Goal: Check status: Check status

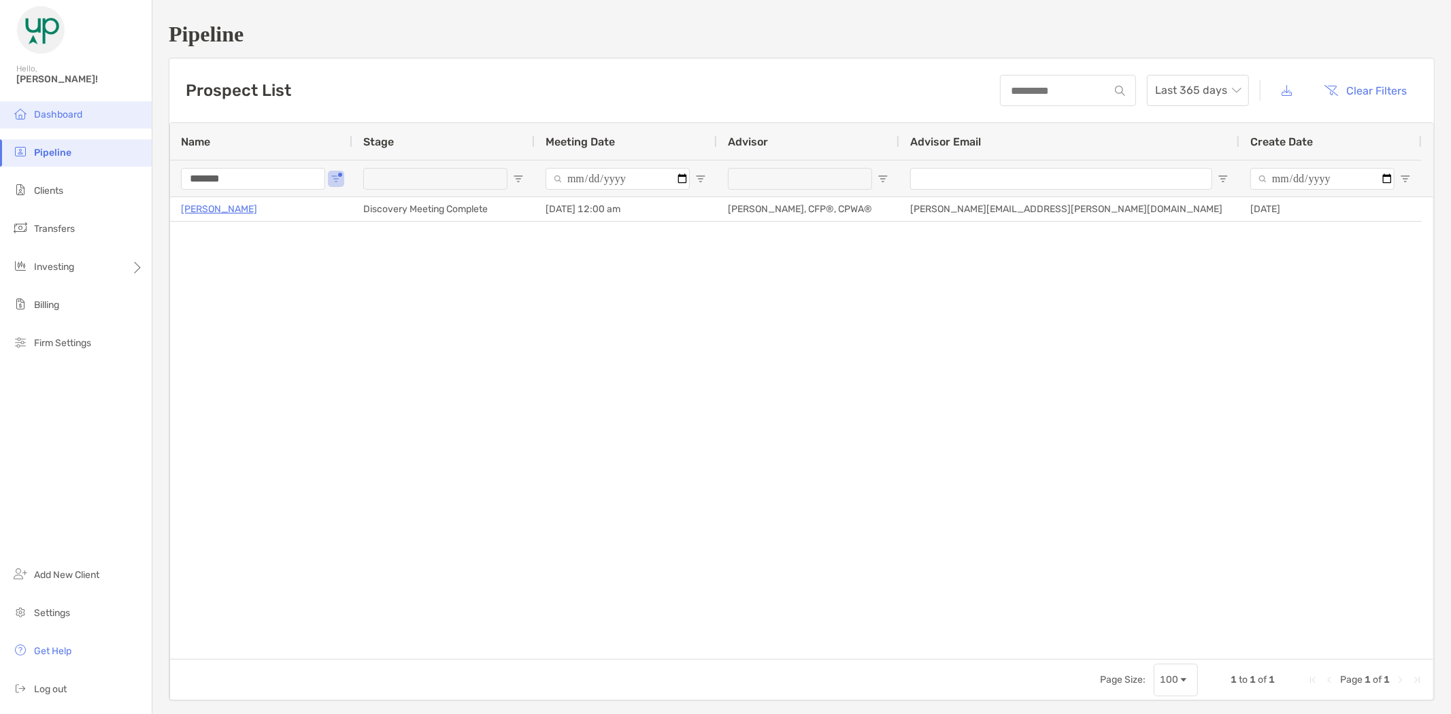
click at [51, 118] on span "Dashboard" at bounding box center [58, 115] width 48 height 12
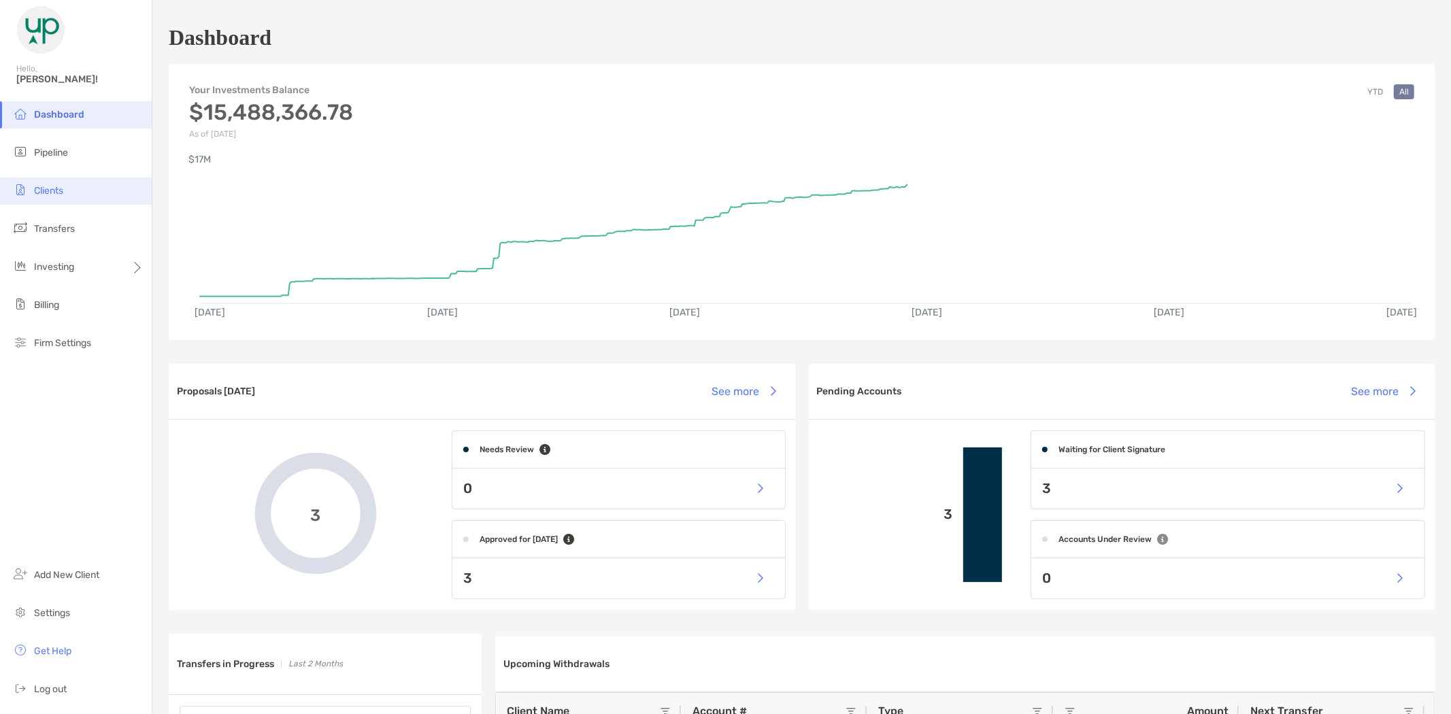
click at [45, 199] on li "Clients" at bounding box center [76, 191] width 152 height 27
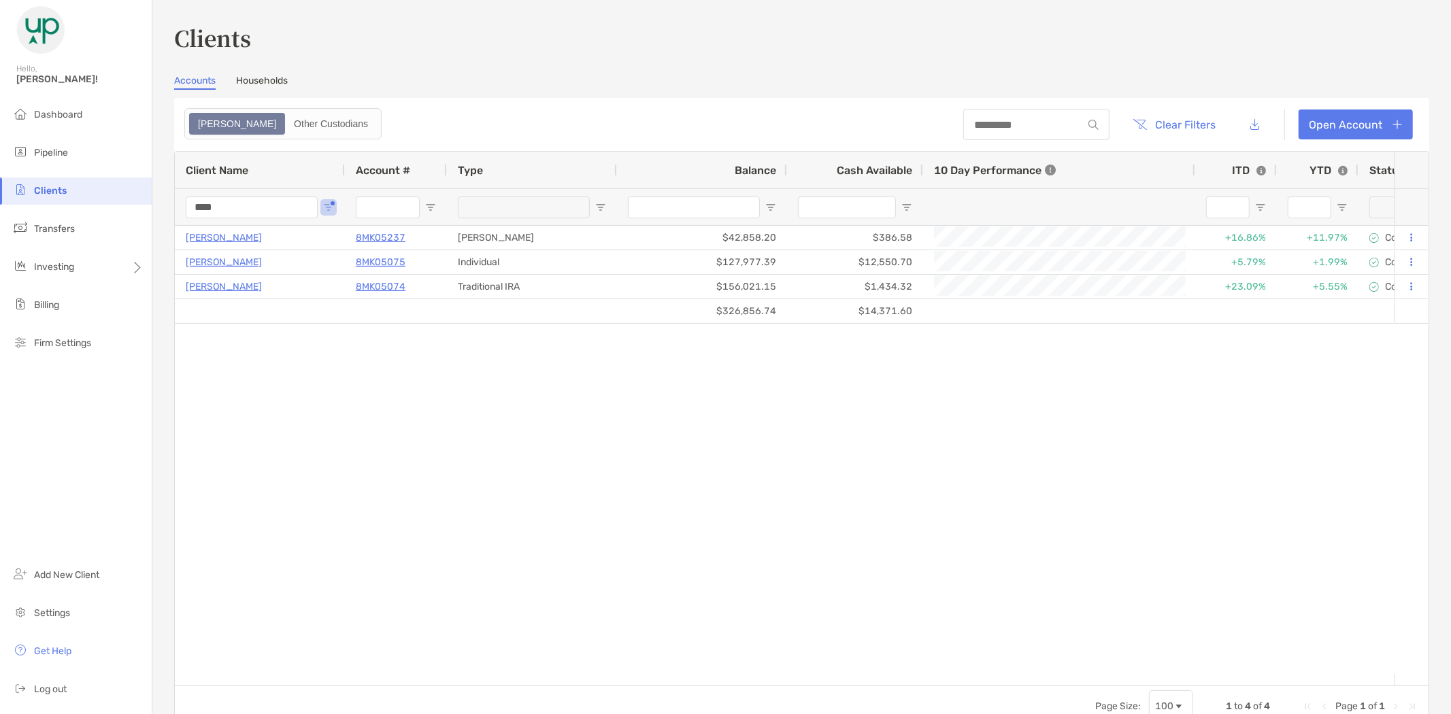
drag, startPoint x: 238, startPoint y: 206, endPoint x: 163, endPoint y: 212, distance: 75.1
click at [163, 212] on div "Clients Accounts Households Zoe Other Custodians Clear Filters Open Account 1 t…" at bounding box center [801, 357] width 1299 height 714
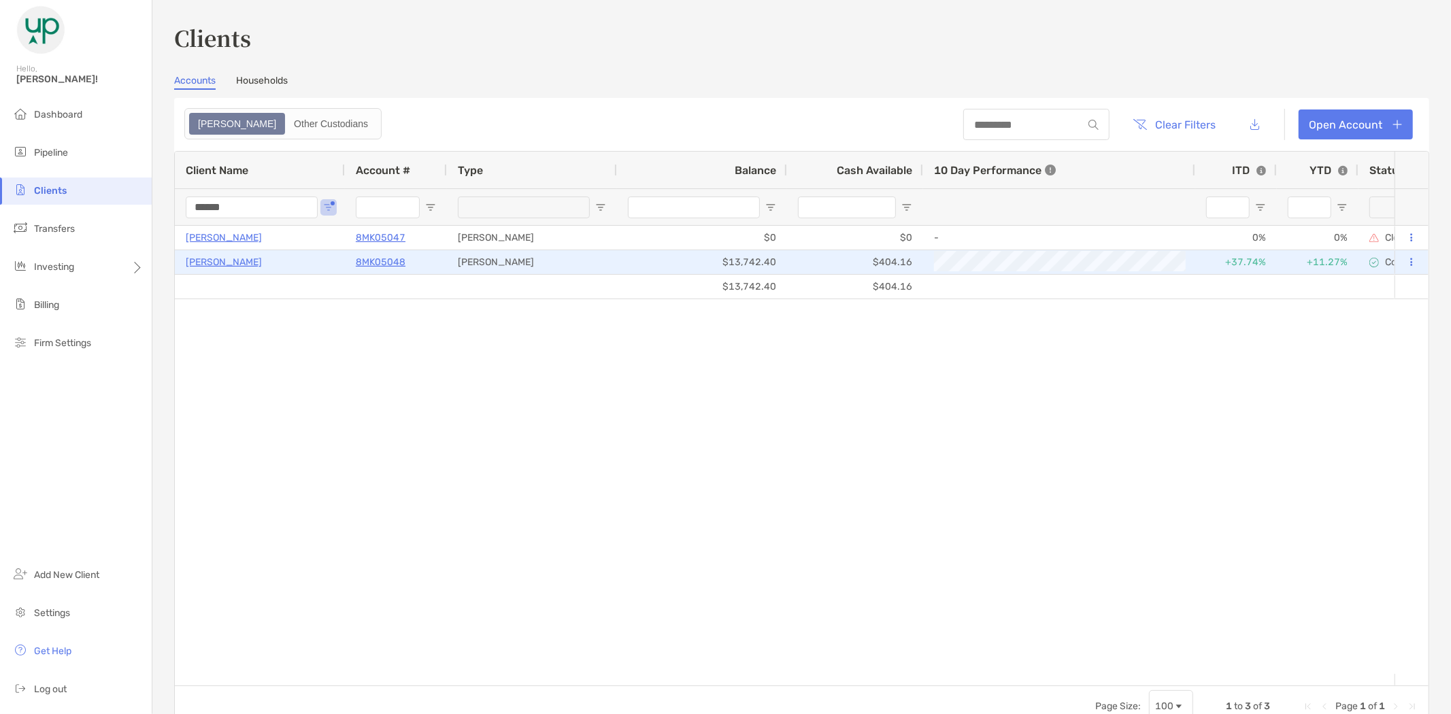
type input "******"
click at [229, 259] on p "[PERSON_NAME]" at bounding box center [224, 262] width 76 height 17
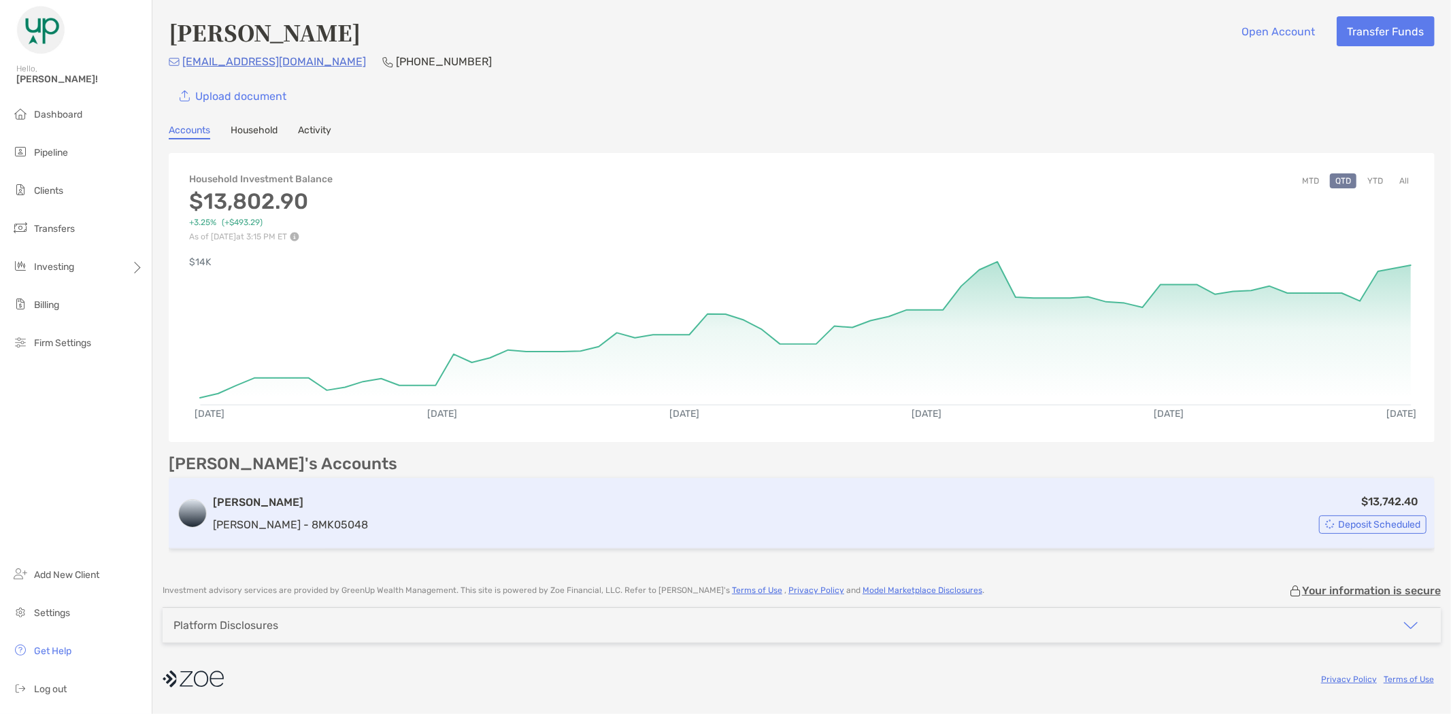
click at [294, 512] on div "[PERSON_NAME] [PERSON_NAME] - 8MK05048" at bounding box center [290, 514] width 155 height 39
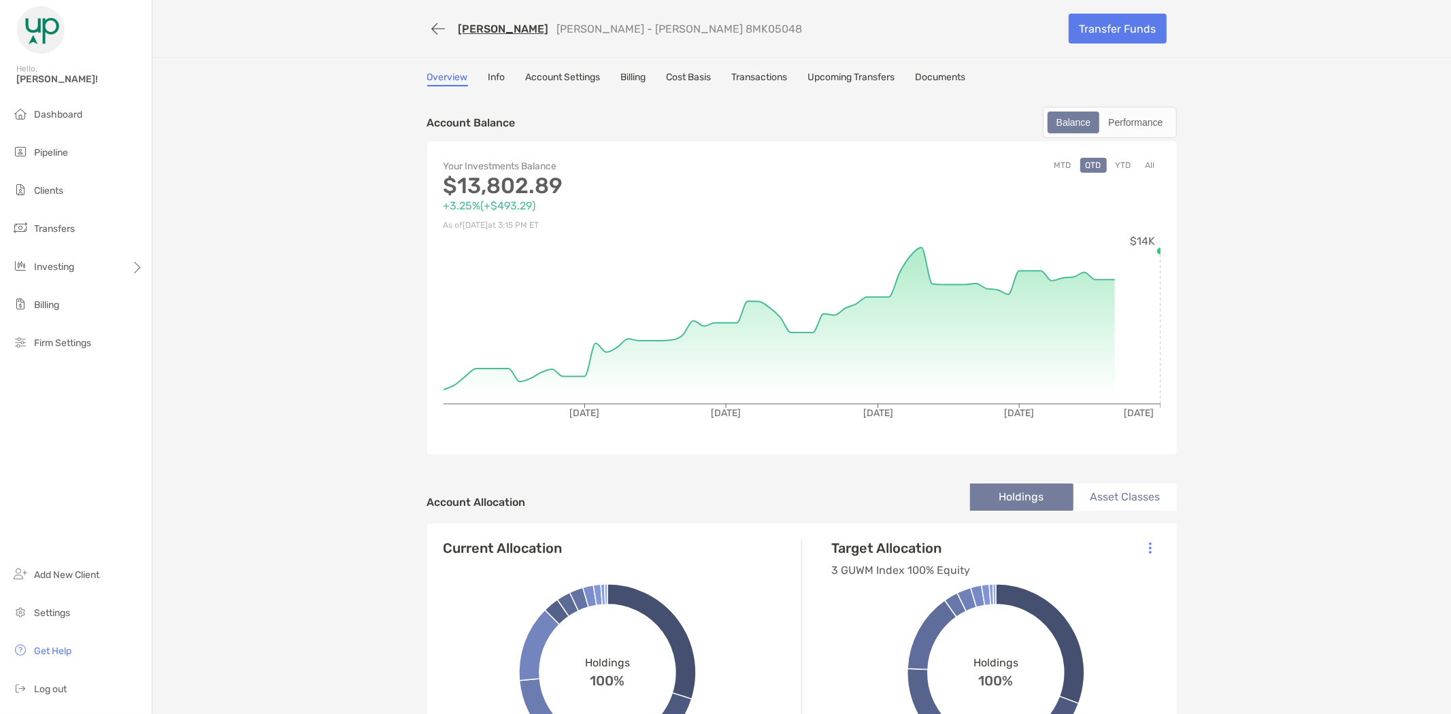
click at [747, 79] on link "Transactions" at bounding box center [760, 78] width 56 height 15
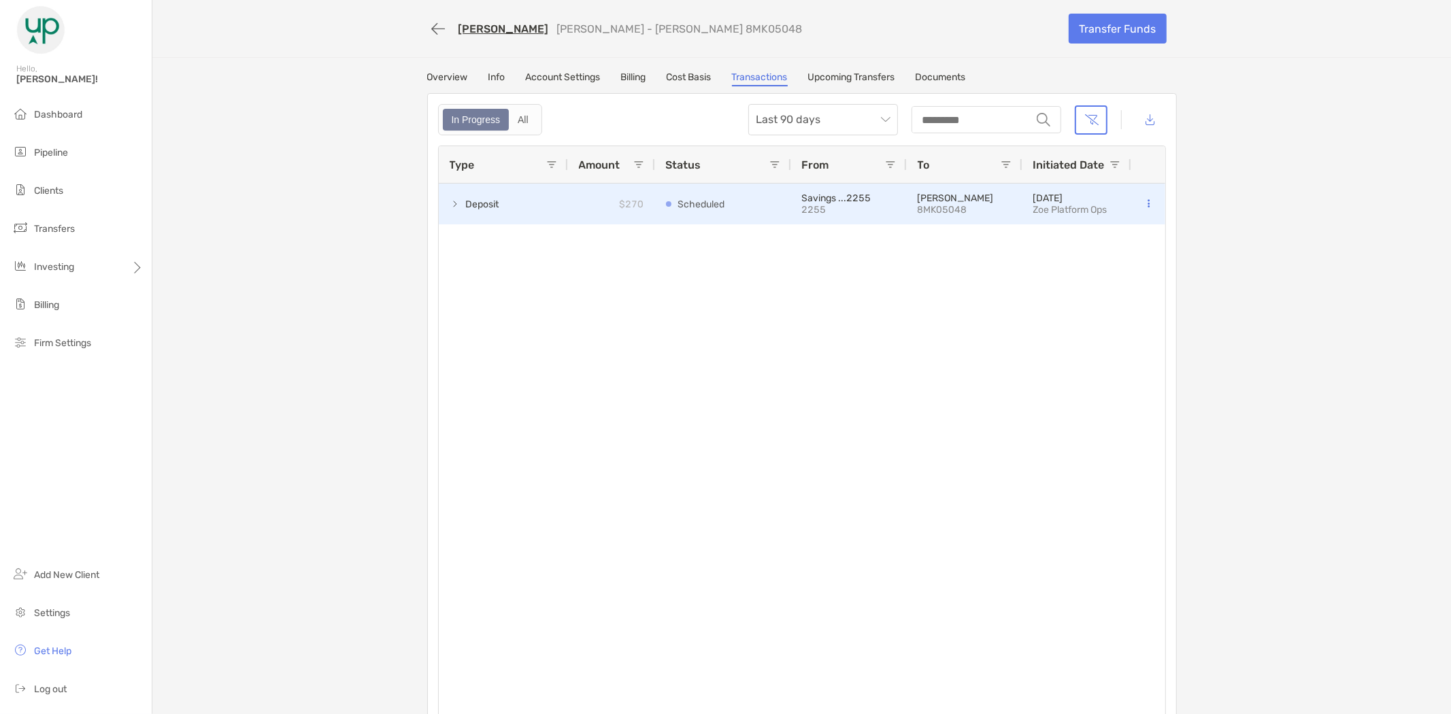
click at [453, 207] on span at bounding box center [455, 204] width 11 height 11
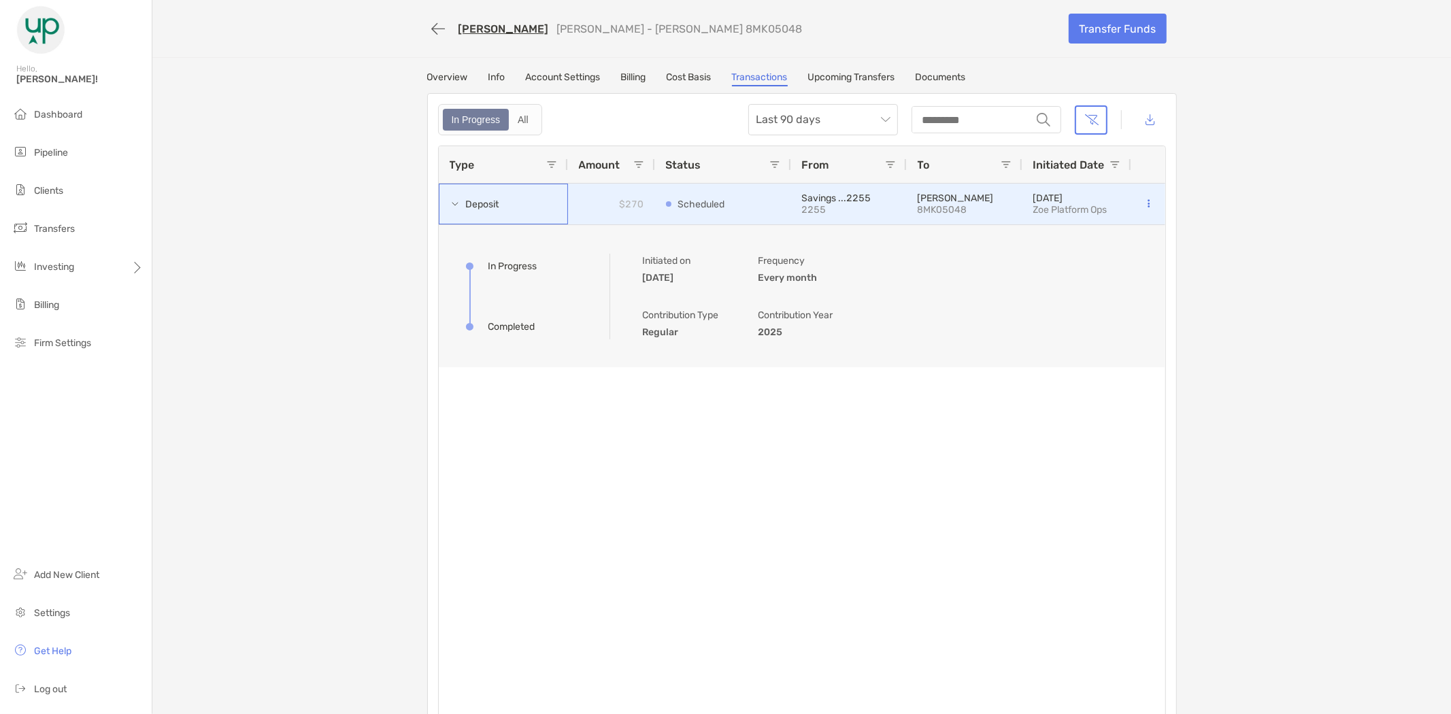
click at [453, 207] on span at bounding box center [455, 204] width 11 height 11
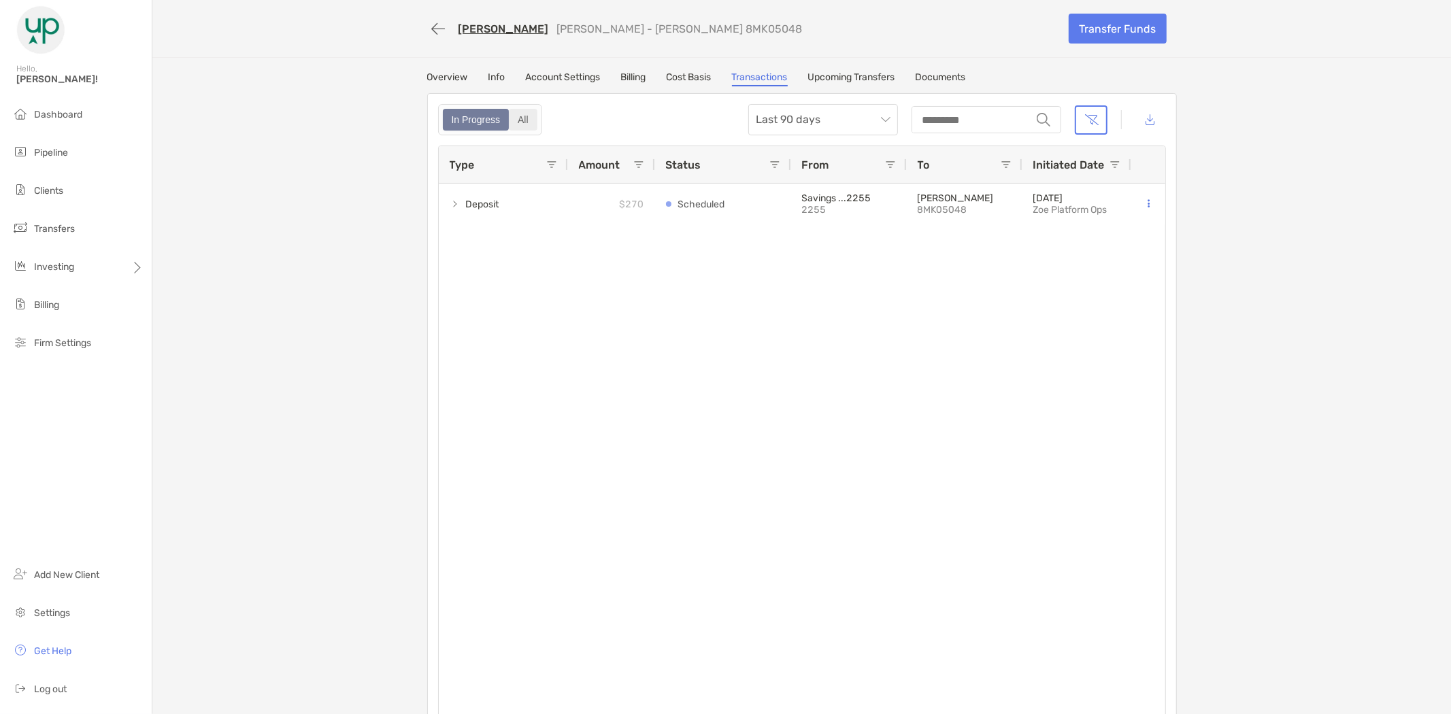
click at [521, 119] on div "All" at bounding box center [523, 119] width 26 height 19
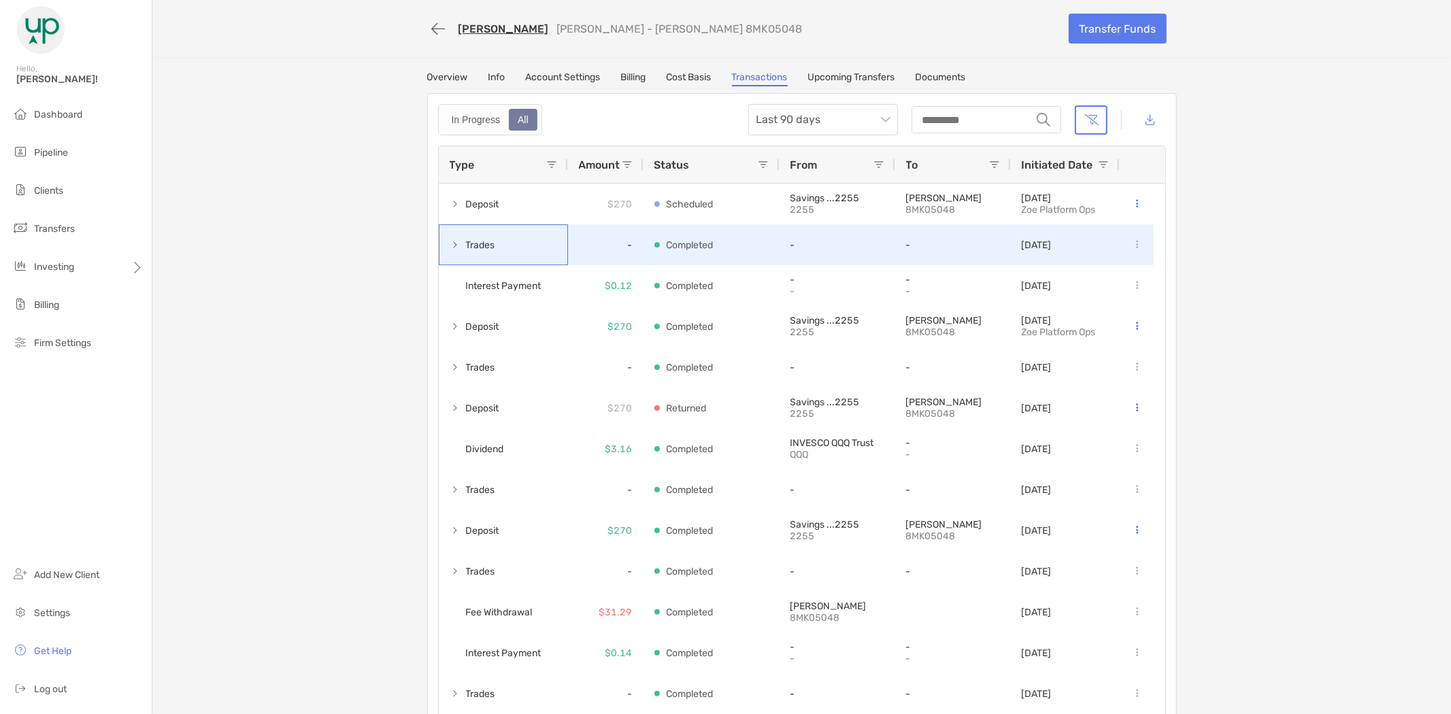
click at [450, 241] on span at bounding box center [455, 245] width 11 height 11
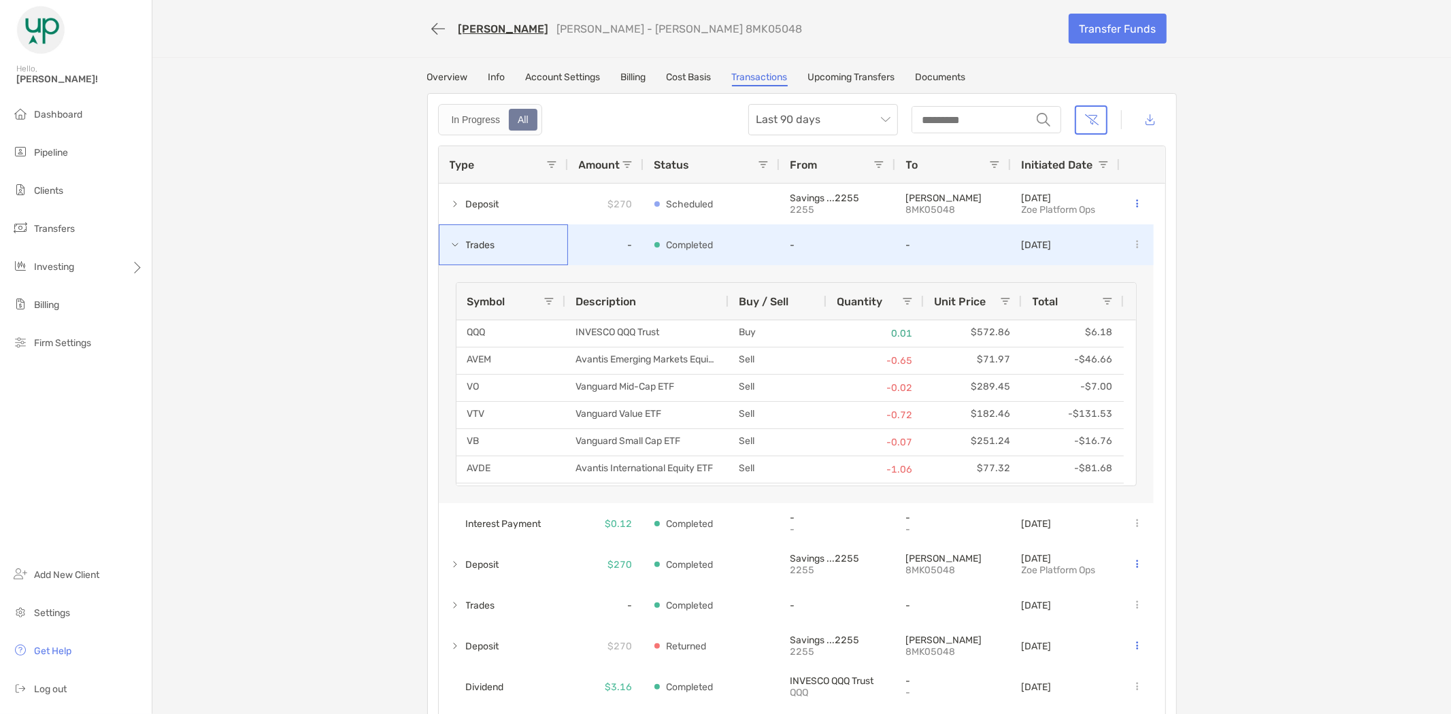
click at [453, 242] on span at bounding box center [455, 245] width 11 height 11
